Goal: Transaction & Acquisition: Purchase product/service

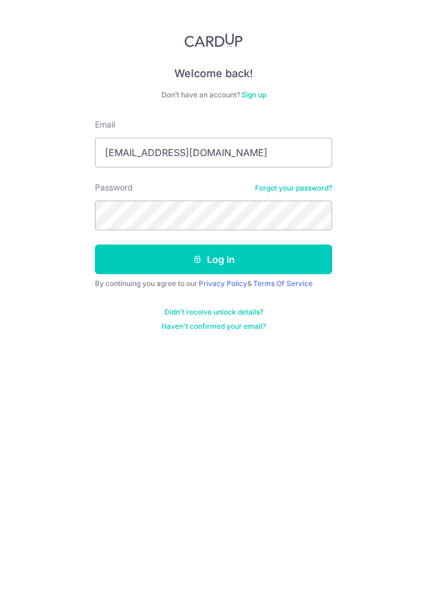
type input "[EMAIL_ADDRESS][DOMAIN_NAME]"
click at [226, 260] on button "Log in" at bounding box center [213, 260] width 237 height 30
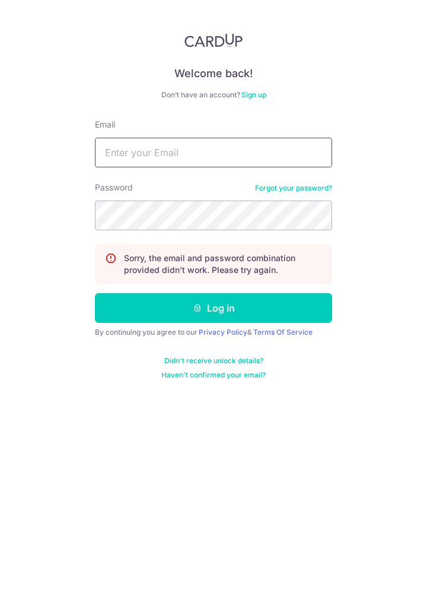
click at [177, 156] on input "Email" at bounding box center [213, 153] width 237 height 30
type input "Hytea"
type input "hyteah@yahoo.com.sg"
click at [237, 314] on button "Log in" at bounding box center [213, 308] width 237 height 30
click at [135, 156] on input "Email" at bounding box center [213, 153] width 237 height 30
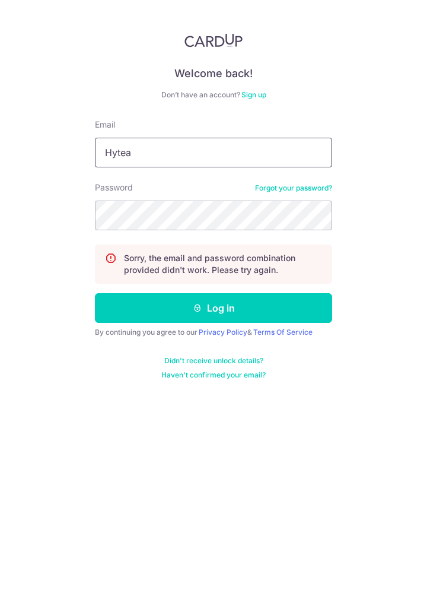
type input "Hyteah"
type input "[EMAIL_ADDRESS][DOMAIN_NAME]"
click at [226, 313] on button "Log in" at bounding box center [213, 308] width 237 height 30
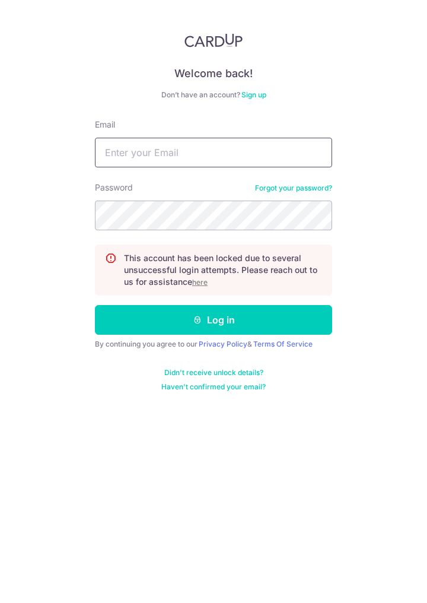
click at [152, 154] on input "Email" at bounding box center [213, 153] width 237 height 30
type input "Hy"
type input "hyteah@yahoo.com.sg"
click at [272, 321] on button "Log in" at bounding box center [213, 320] width 237 height 30
click at [202, 284] on u "here" at bounding box center [199, 282] width 15 height 9
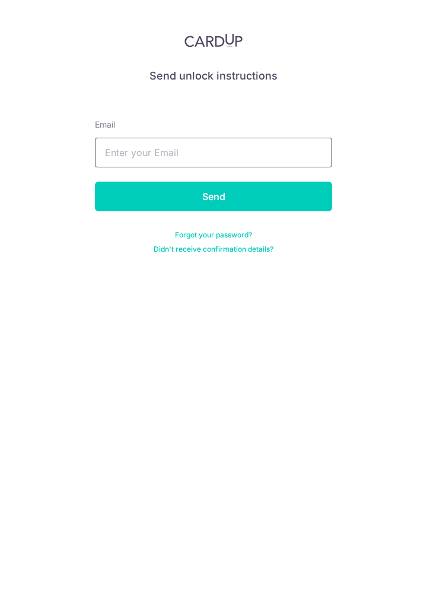
click at [154, 157] on input "text" at bounding box center [213, 153] width 237 height 30
type input "Hy"
type input "hyteah@yahoo.com.sg"
click at [216, 203] on input "Send" at bounding box center [213, 197] width 237 height 30
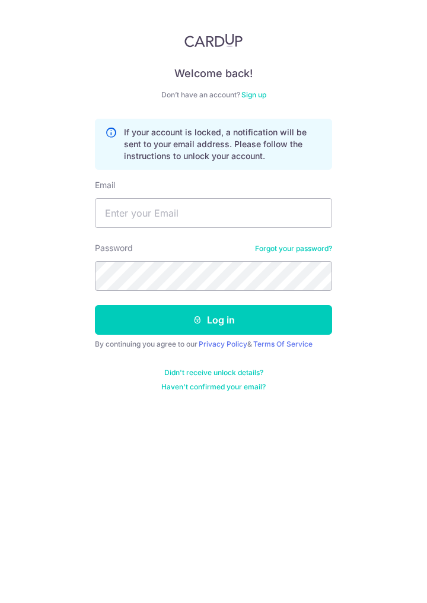
click at [210, 45] on img at bounding box center [214, 40] width 58 height 14
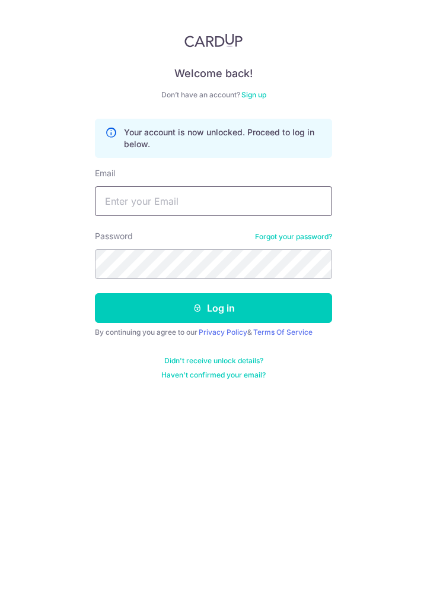
click at [153, 201] on input "Email" at bounding box center [213, 201] width 237 height 30
type input "Hy"
type input "[EMAIL_ADDRESS][DOMAIN_NAME]"
click at [221, 306] on button "Log in" at bounding box center [213, 308] width 237 height 30
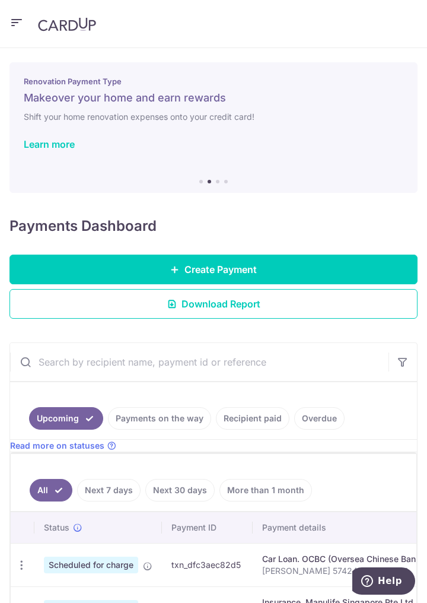
click at [15, 29] on icon "button" at bounding box center [16, 22] width 14 height 15
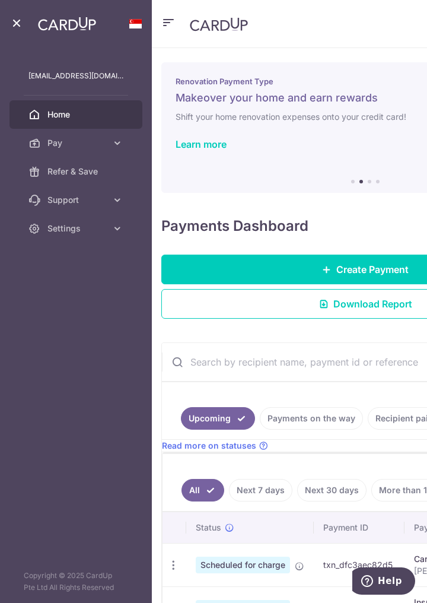
click at [120, 148] on icon at bounding box center [118, 143] width 12 height 12
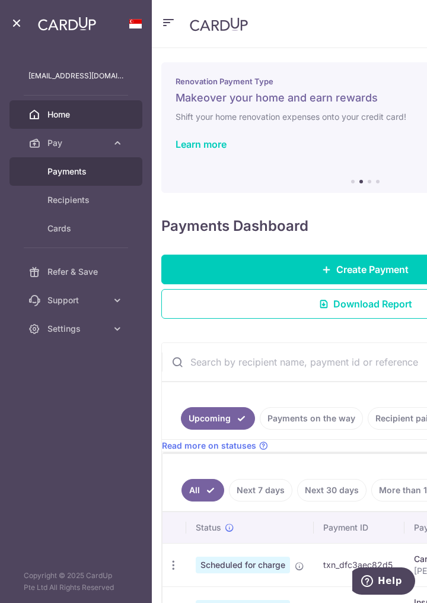
click at [81, 178] on link "Payments" at bounding box center [75, 171] width 133 height 28
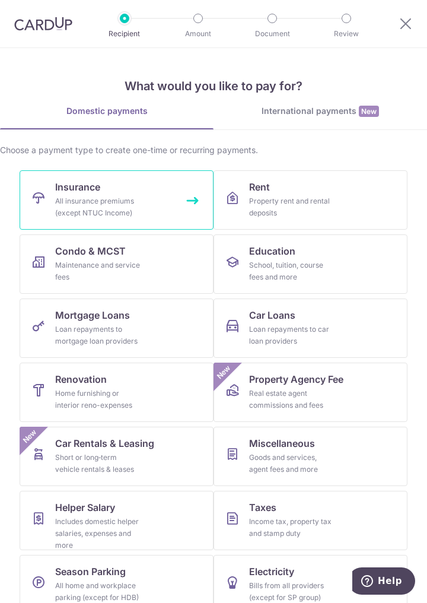
click at [96, 211] on div "All insurance premiums (except NTUC Income)" at bounding box center [97, 207] width 85 height 24
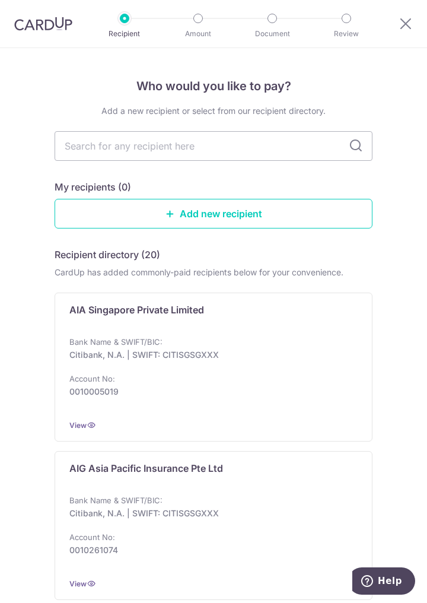
click at [175, 150] on input "text" at bounding box center [214, 146] width 318 height 30
type input "Manul"
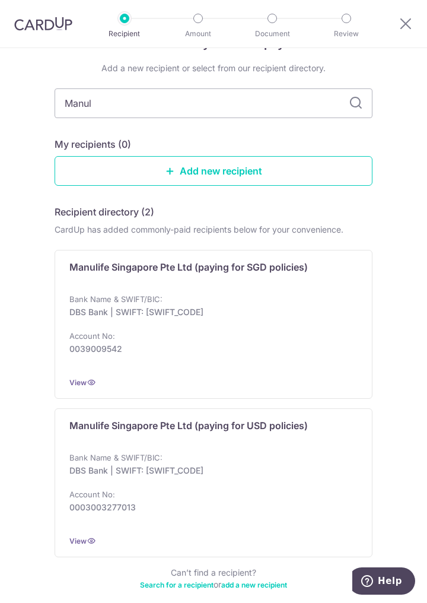
scroll to position [43, 0]
click at [145, 306] on p "DBS Bank | SWIFT: DBSSSGSGXXX" at bounding box center [209, 312] width 281 height 12
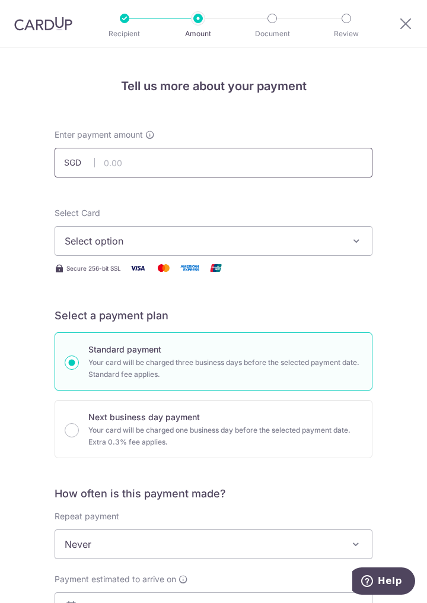
click at [127, 166] on input "text" at bounding box center [214, 163] width 318 height 30
click at [350, 249] on button "Select option" at bounding box center [214, 241] width 318 height 30
type input "3,975.12"
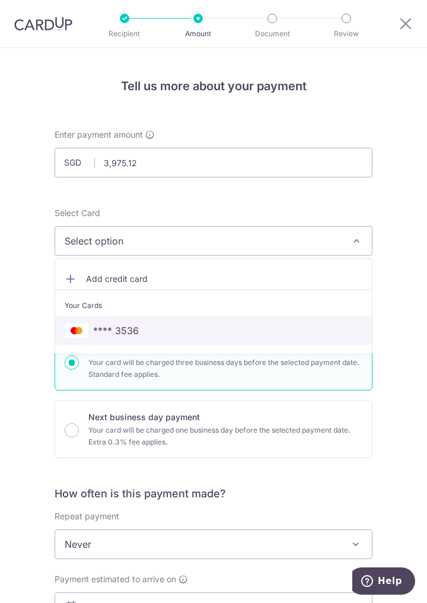
click at [130, 335] on span "**** 3536" at bounding box center [116, 331] width 46 height 14
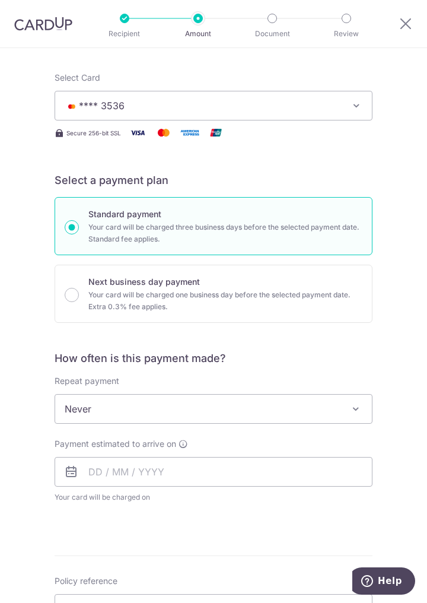
scroll to position [137, 0]
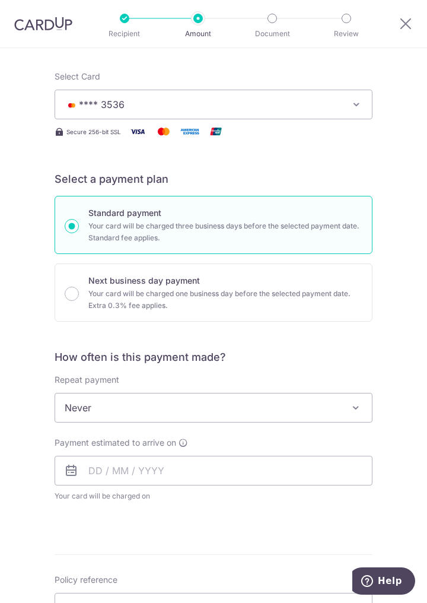
click at [354, 412] on span at bounding box center [356, 408] width 14 height 14
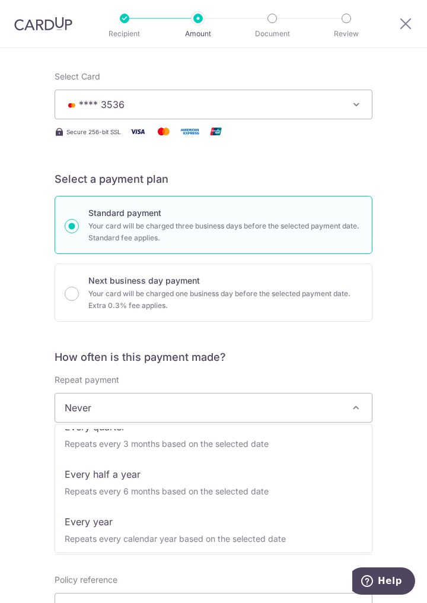
scroll to position [166, 0]
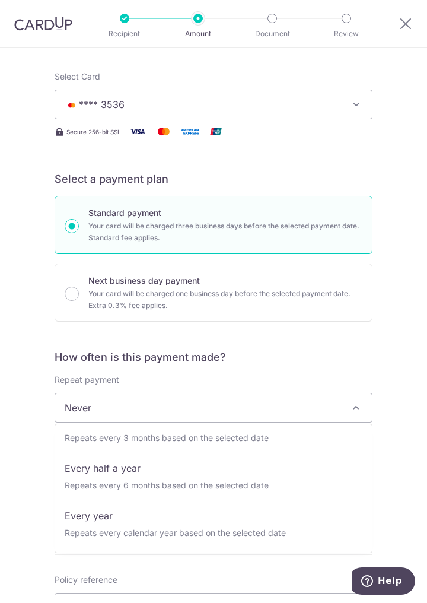
select select "6"
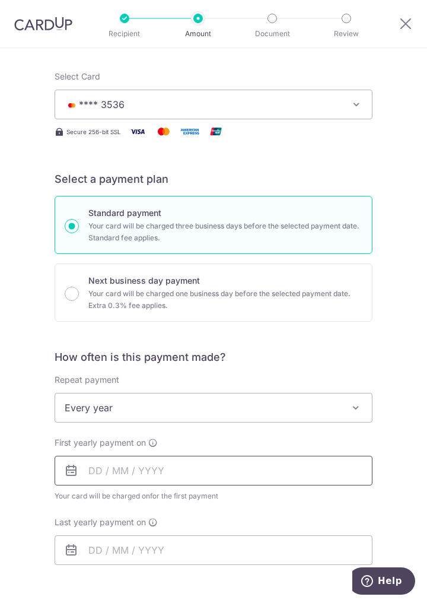
click at [298, 474] on input "text" at bounding box center [214, 471] width 318 height 30
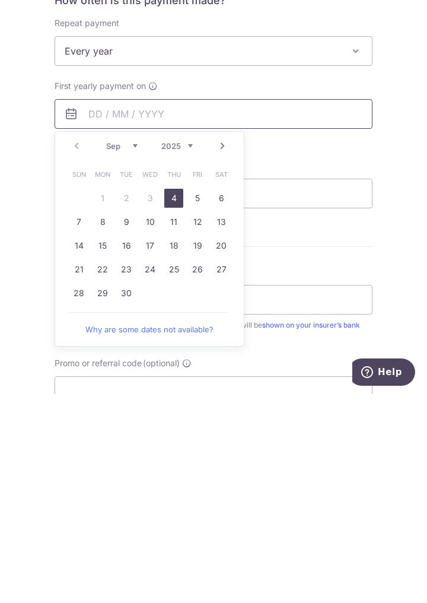
scroll to position [285, 0]
click at [176, 407] on link "4" at bounding box center [173, 406] width 19 height 19
type input "[DATE]"
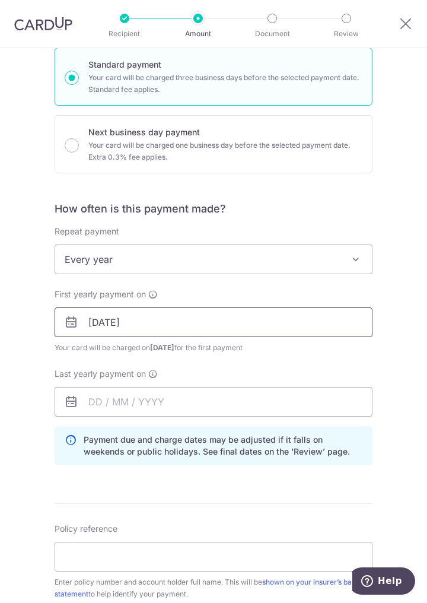
click at [329, 324] on input "[DATE]" at bounding box center [214, 322] width 318 height 30
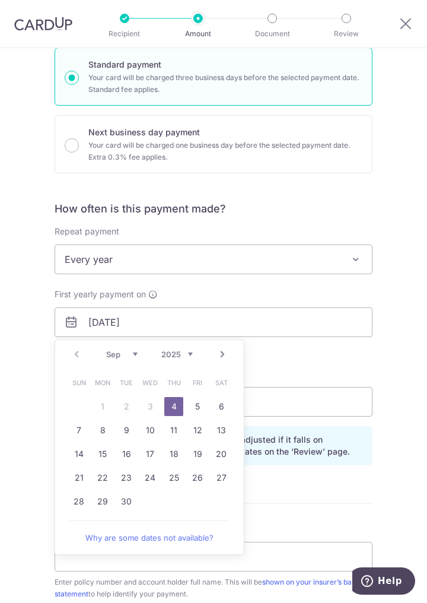
click at [359, 264] on span at bounding box center [356, 259] width 14 height 14
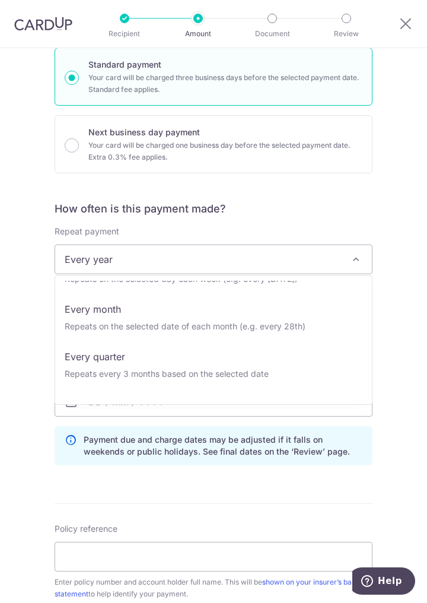
scroll to position [0, 0]
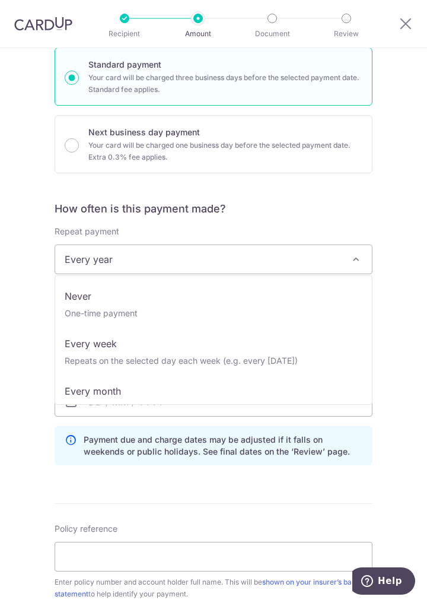
select select "1"
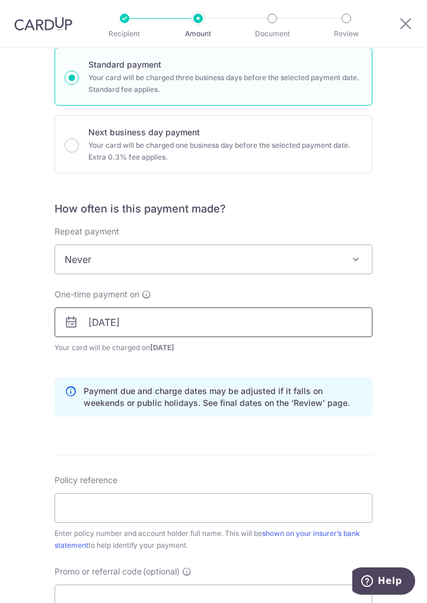
click at [334, 325] on input "[DATE]" at bounding box center [214, 322] width 318 height 30
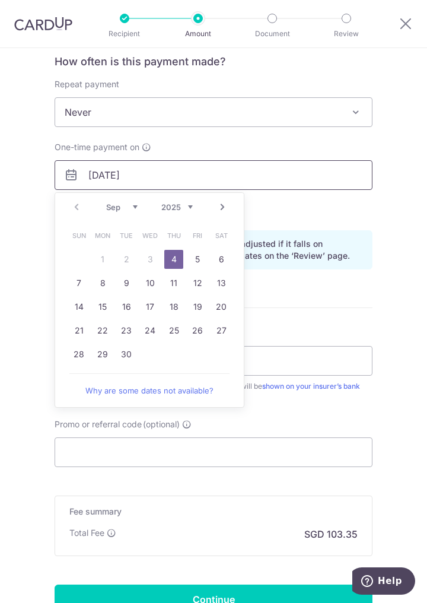
scroll to position [431, 0]
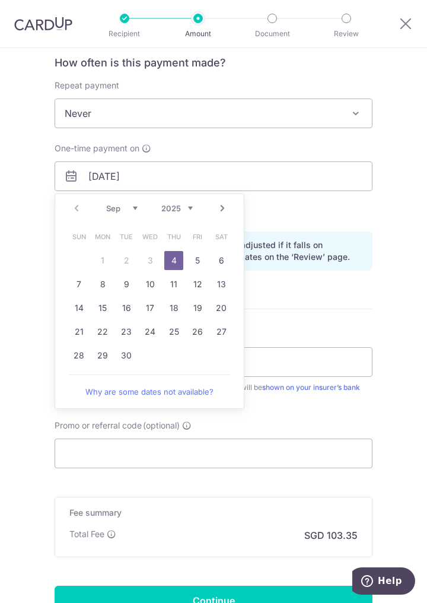
click at [176, 265] on link "4" at bounding box center [173, 260] width 19 height 19
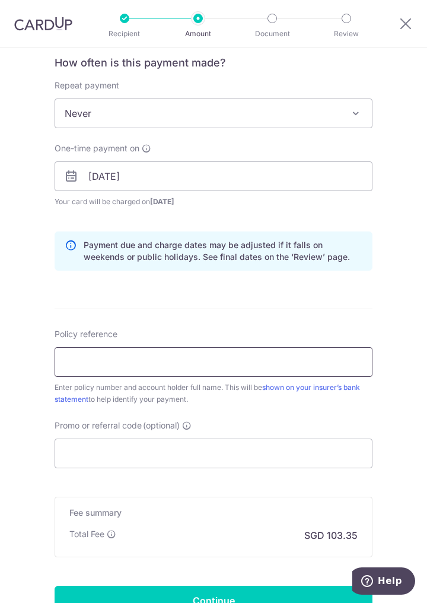
click at [294, 363] on input "Policy reference" at bounding box center [214, 362] width 318 height 30
click at [103, 361] on input "14" at bounding box center [214, 362] width 318 height 30
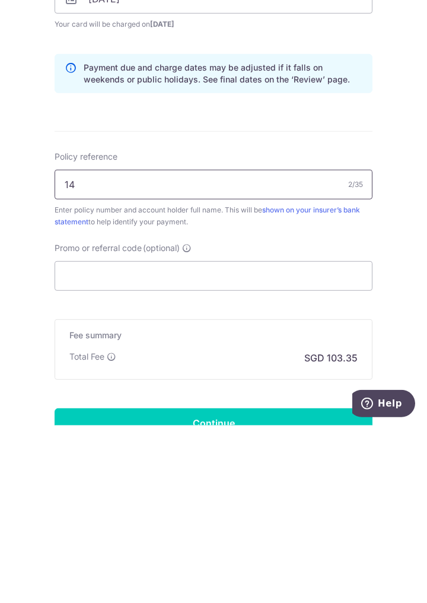
type input "1"
paste input "1492738780"
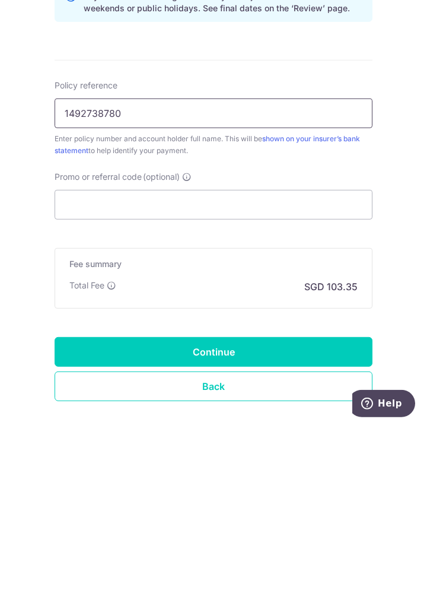
scroll to position [503, 0]
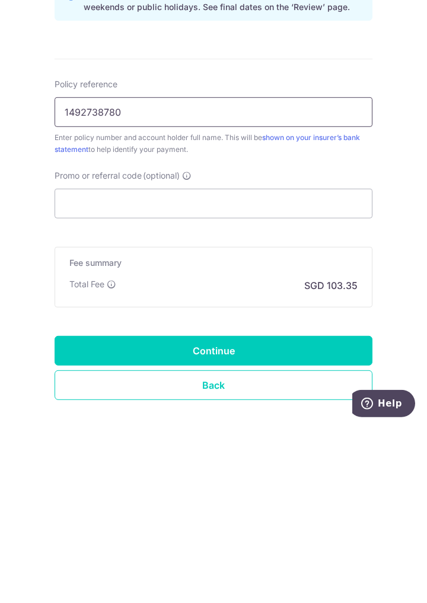
type input "1492738780"
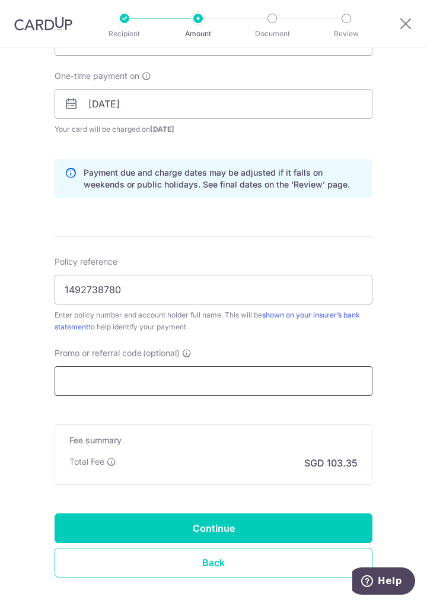
click at [134, 378] on input "Promo or referral code (optional)" at bounding box center [214, 381] width 318 height 30
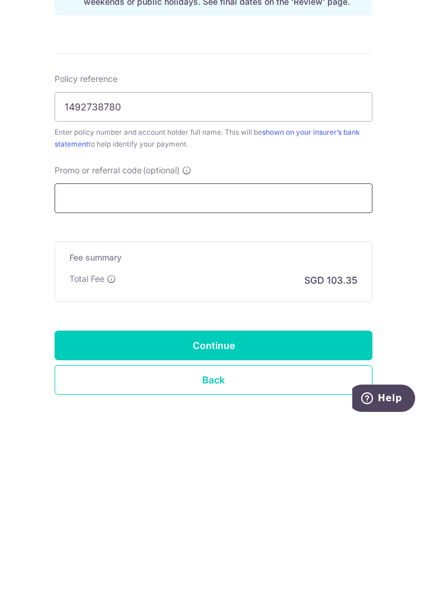
paste input "OCBC90NMC"
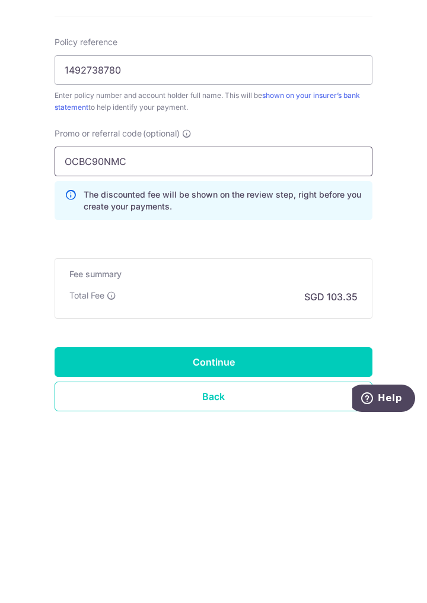
scroll to position [556, 0]
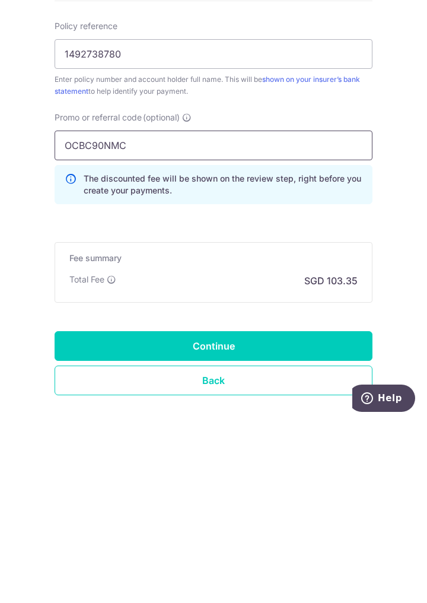
type input "OCBC90NMC"
click at [334, 531] on input "Continue" at bounding box center [214, 529] width 318 height 30
type input "Create Schedule"
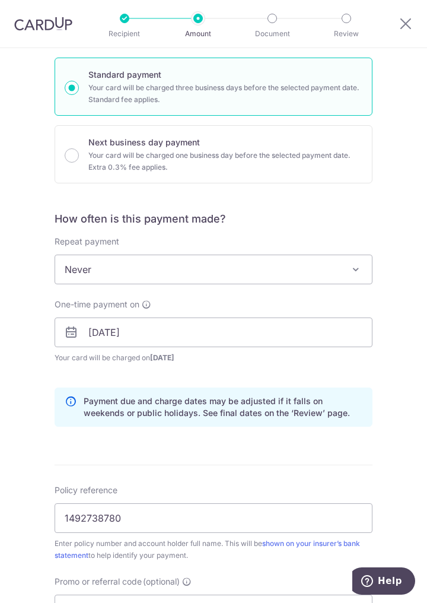
scroll to position [232, 0]
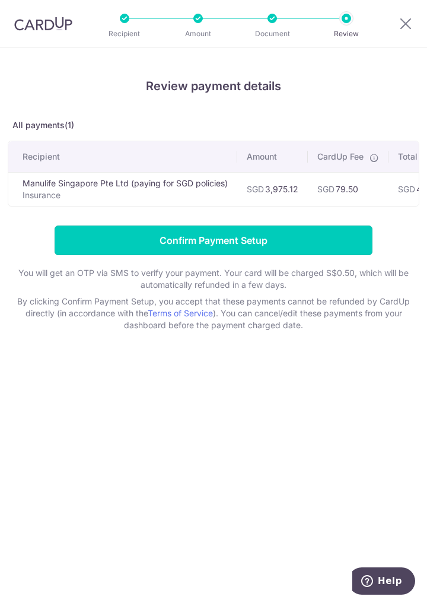
click at [235, 247] on input "Confirm Payment Setup" at bounding box center [214, 241] width 318 height 30
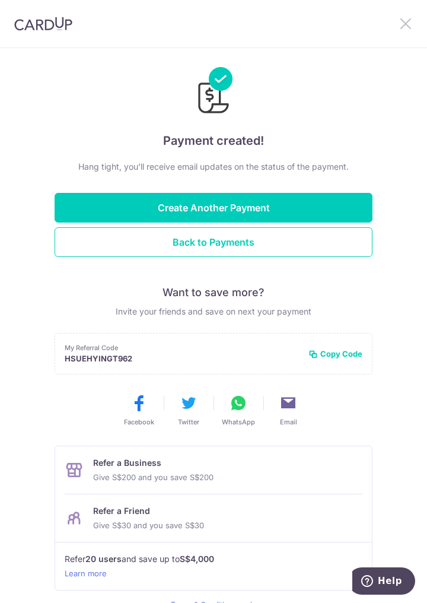
click at [404, 26] on icon at bounding box center [406, 23] width 14 height 15
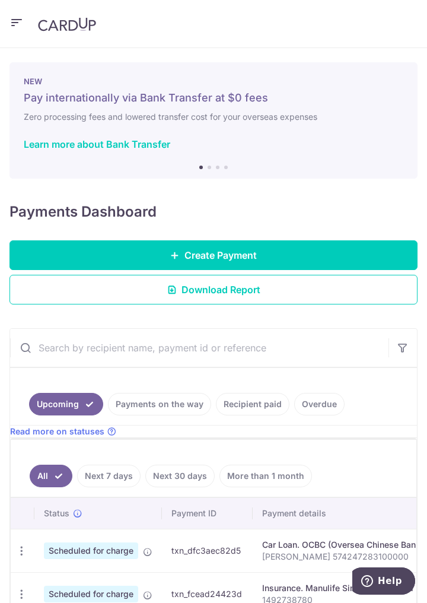
click at [21, 30] on icon "button" at bounding box center [16, 22] width 14 height 15
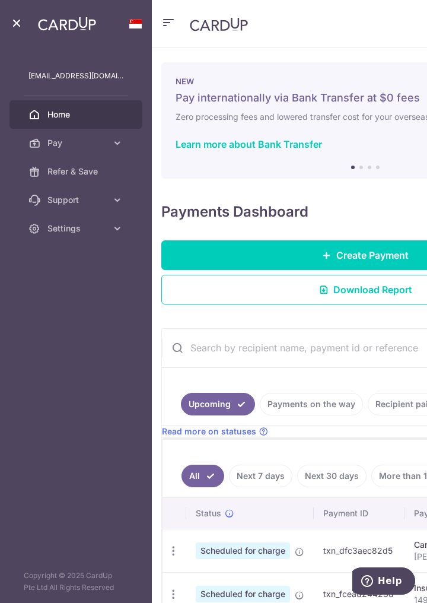
click at [112, 232] on icon at bounding box center [118, 229] width 12 height 12
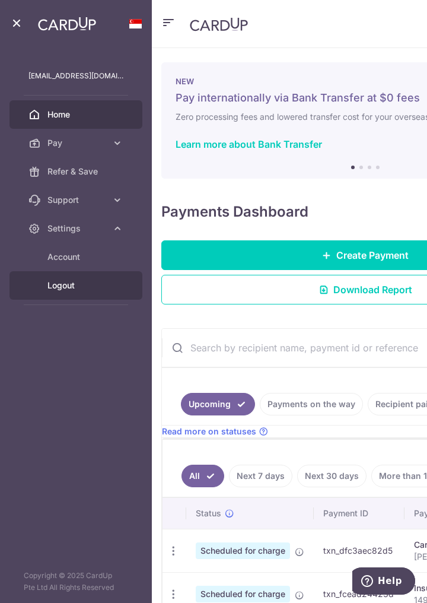
click at [69, 295] on link "Logout" at bounding box center [75, 285] width 133 height 28
